Goal: Task Accomplishment & Management: Use online tool/utility

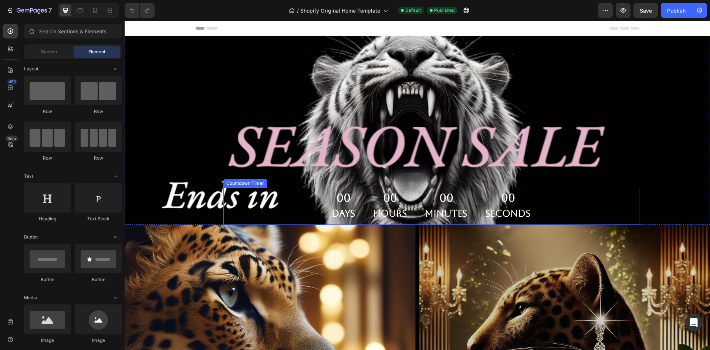
click at [367, 194] on div "00 Hours" at bounding box center [390, 206] width 52 height 37
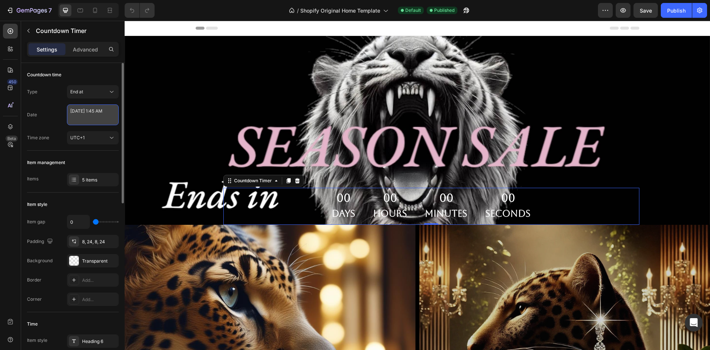
select select "1"
select select "45"
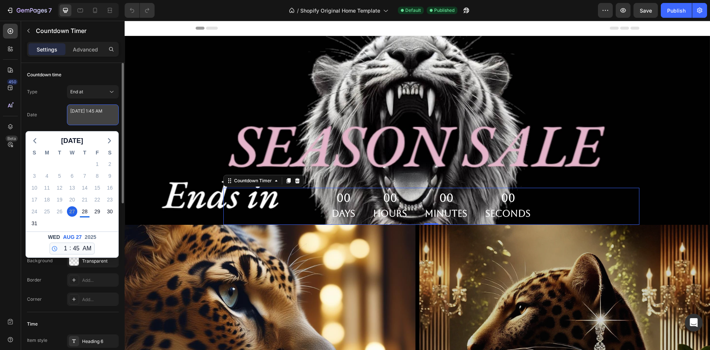
click at [82, 117] on textarea "[DATE] 1:45 AM" at bounding box center [93, 114] width 52 height 21
click at [34, 221] on div "31" at bounding box center [34, 223] width 10 height 10
type textarea "[DATE] 1:45 AM"
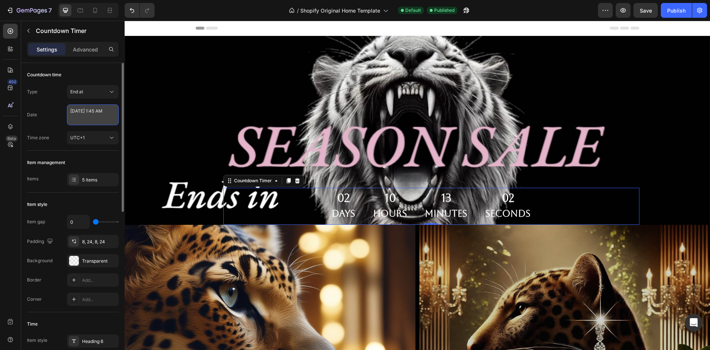
click at [91, 113] on textarea "[DATE] 1:45 AM" at bounding box center [93, 114] width 52 height 21
select select "1"
select select "45"
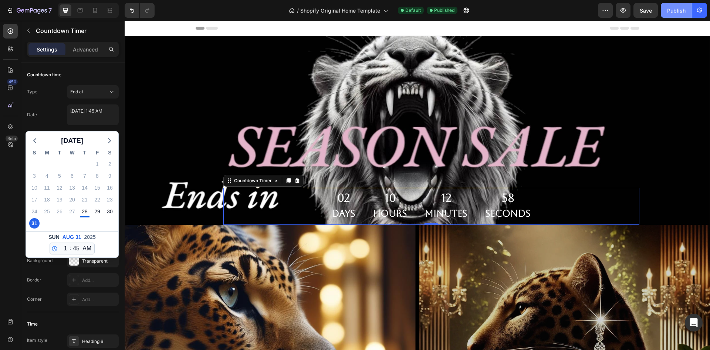
click at [675, 7] on div "Publish" at bounding box center [677, 11] width 19 height 8
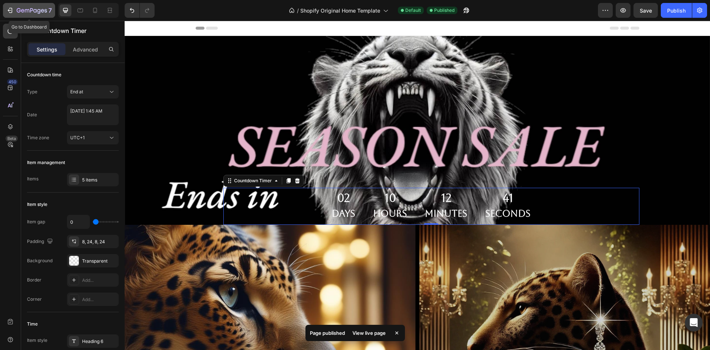
click at [7, 6] on div "7" at bounding box center [29, 10] width 46 height 9
